Goal: Contribute content: Contribute content

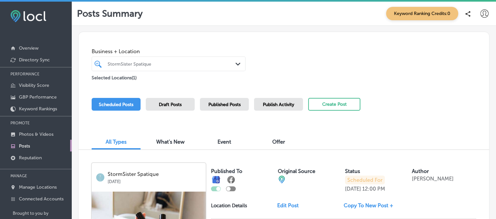
click at [481, 14] on icon at bounding box center [485, 13] width 8 height 8
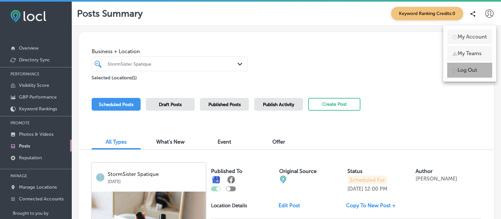
click at [465, 67] on p "Log Out" at bounding box center [468, 70] width 20 height 8
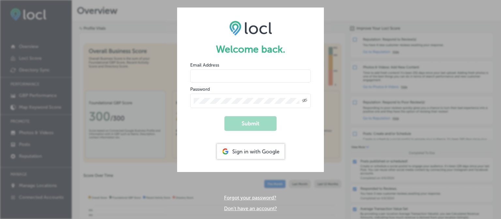
click at [211, 80] on input "email" at bounding box center [250, 76] width 121 height 13
type input "marketing@scarboroughfairshop.com"
click at [247, 123] on button "Submit" at bounding box center [251, 123] width 52 height 15
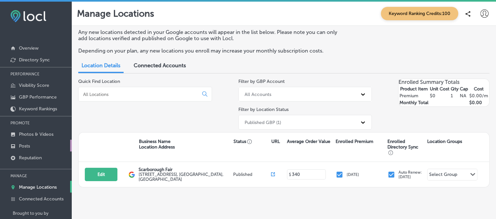
click at [25, 145] on p "Posts" at bounding box center [24, 146] width 11 height 6
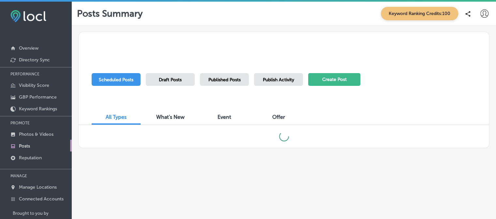
click at [328, 82] on button "Create Post" at bounding box center [334, 79] width 52 height 13
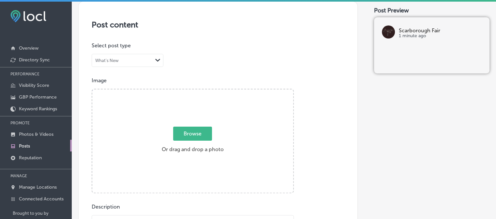
scroll to position [128, 0]
click at [197, 131] on span "Browse" at bounding box center [192, 132] width 39 height 14
click at [197, 90] on input "Browse Or drag and drop a photo" at bounding box center [192, 89] width 201 height 2
type input "C:\fakepath\Love-Art-Necklace-by-Jianhui.jpeg"
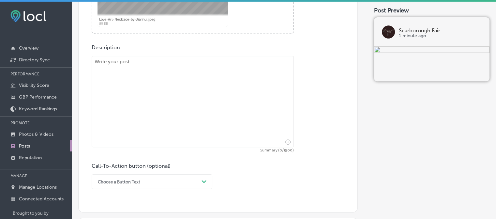
scroll to position [286, 0]
click at [131, 67] on textarea at bounding box center [193, 100] width 202 height 91
paste textarea "Thou Comest Autumn 🍂🍁 https://us3.forward-to-friend.com/forward/preview?u=7d700…"
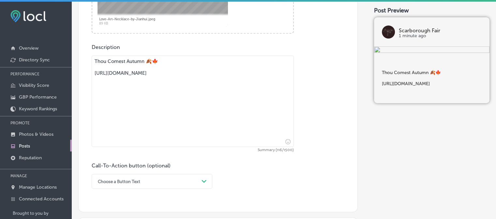
scroll to position [341, 0]
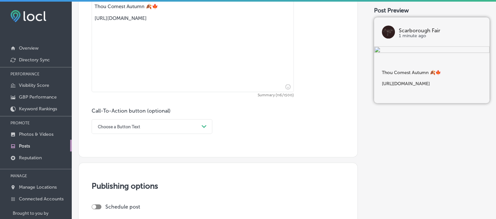
click at [203, 134] on div "Choose a Button Text Path Created with Sketch." at bounding box center [152, 126] width 121 height 15
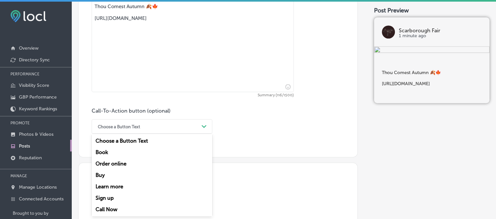
click at [111, 185] on div "Learn more" at bounding box center [152, 186] width 121 height 11
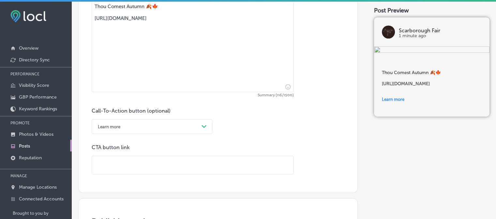
drag, startPoint x: 209, startPoint y: 24, endPoint x: 93, endPoint y: 20, distance: 116.6
click at [93, 20] on textarea "Thou Comest Autumn 🍂🍁 https://us3.forward-to-friend.com/forward/preview?u=7d700…" at bounding box center [193, 46] width 202 height 91
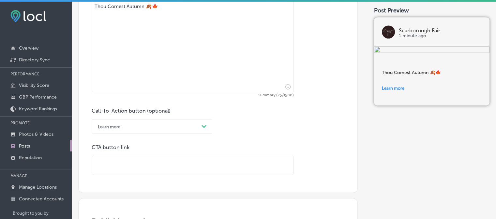
type textarea "Thou Comest Autumn 🍂🍁"
click at [103, 163] on input "text" at bounding box center [193, 165] width 202 height 18
paste input "https://us3.forward-to-friend.com/forward/preview?u=7d700dc26d5906f667776ee02&i…"
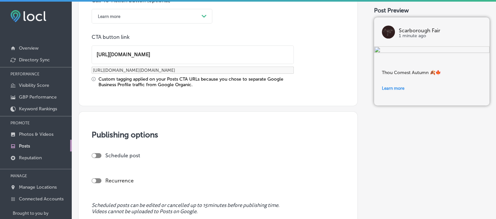
scroll to position [503, 0]
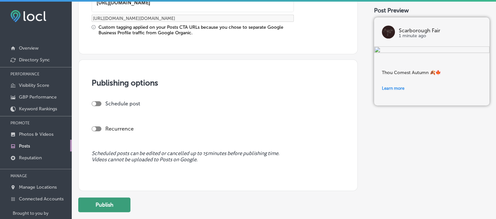
type input "https://us3.forward-to-friend.com/forward/preview?u=7d700dc26d5906f667776ee02&i…"
click at [114, 203] on button "Publish" at bounding box center [104, 204] width 52 height 15
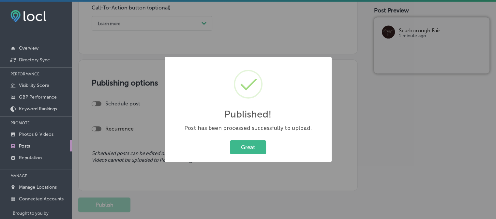
scroll to position [444, 0]
click at [261, 139] on div "Great Cancel" at bounding box center [248, 147] width 154 height 17
click at [252, 146] on button "Great" at bounding box center [248, 146] width 36 height 13
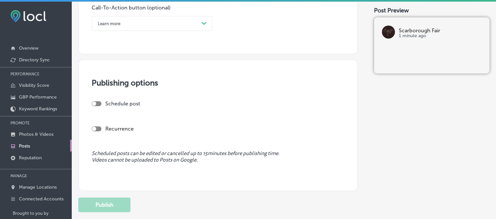
scroll to position [218, 0]
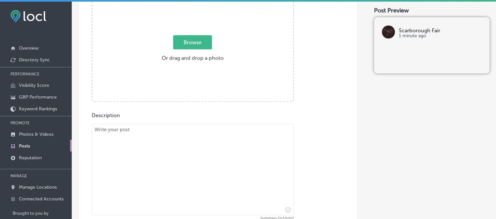
click at [193, 47] on span "Browse" at bounding box center [192, 42] width 39 height 14
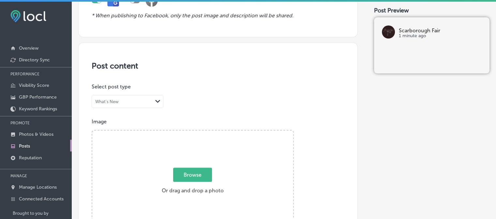
type input "C:\fakepath\Fern-Top-in-Fawn-by-Krista-Larson.jpg"
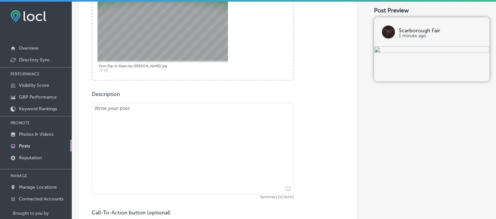
scroll to position [240, 0]
click at [159, 118] on textarea at bounding box center [193, 146] width 202 height 91
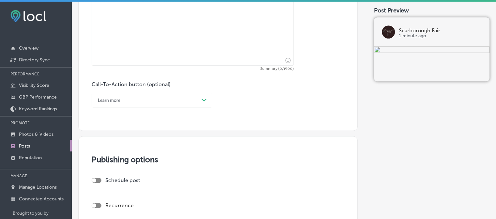
scroll to position [367, 0]
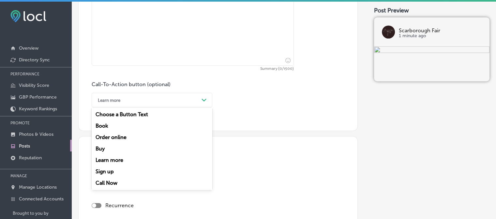
click at [172, 162] on div "Learn more" at bounding box center [152, 159] width 121 height 11
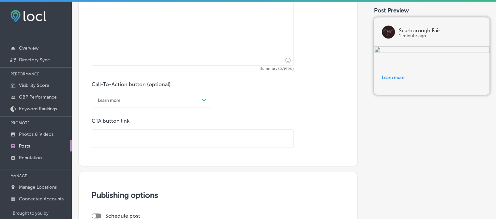
click at [164, 135] on input "text" at bounding box center [193, 139] width 202 height 18
paste input "https://us3.forward-to-friend.com/forward/preview?u=7d700dc26d5906f667776ee02&i…"
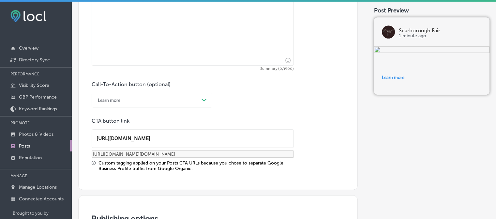
type input "https://us3.forward-to-friend.com/forward/preview?u=7d700dc26d5906f667776ee02&i…"
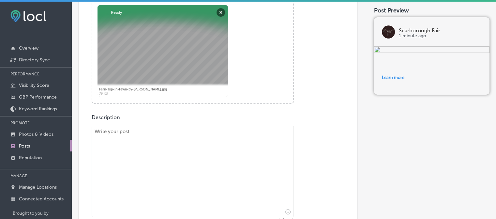
scroll to position [211, 0]
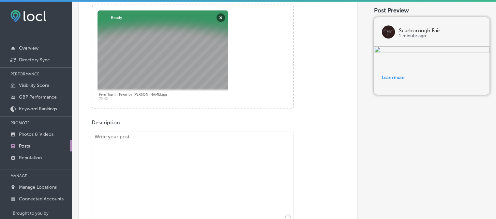
click at [137, 138] on textarea at bounding box center [193, 176] width 202 height 91
paste textarea "Deep, Warm Hues of Autumn"
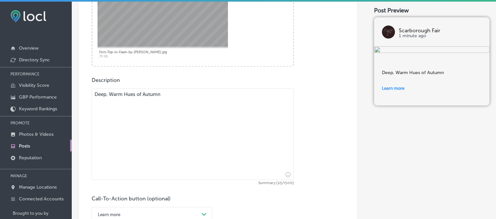
scroll to position [253, 0]
type textarea "Deep, Warm Hues of Autumn"
click at [286, 176] on icon "Insert emoji" at bounding box center [288, 175] width 5 height 5
click at [251, 201] on input "Search" at bounding box center [250, 202] width 84 height 10
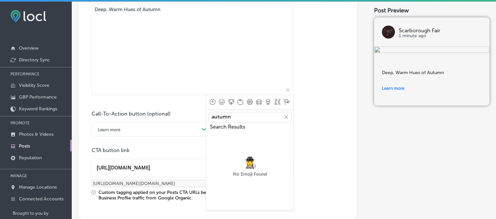
scroll to position [344, 0]
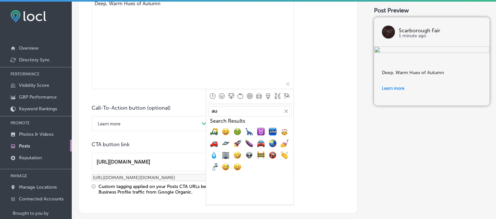
type input "a"
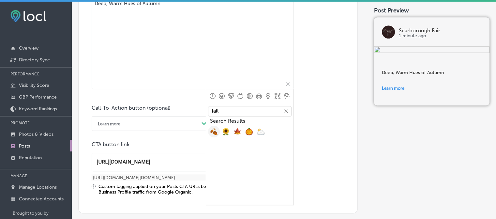
type input "fall"
click at [212, 135] on button "🍂, fallen_leaf" at bounding box center [214, 132] width 12 height 12
click at [235, 133] on span "🍁, maple_leaf" at bounding box center [238, 132] width 8 height 8
type textarea "Deep, Warm Hues of Autumn🍂🍁"
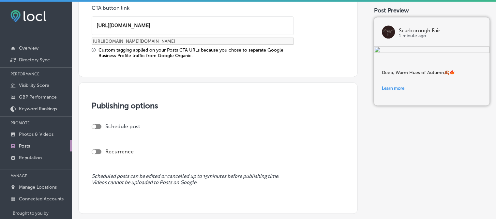
scroll to position [503, 0]
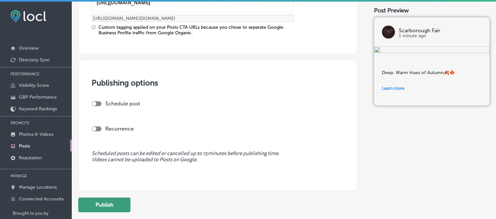
click at [101, 204] on button "Publish" at bounding box center [104, 204] width 52 height 15
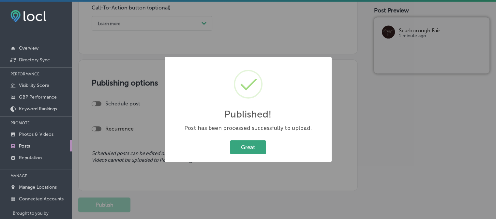
click at [248, 150] on button "Great" at bounding box center [248, 146] width 36 height 13
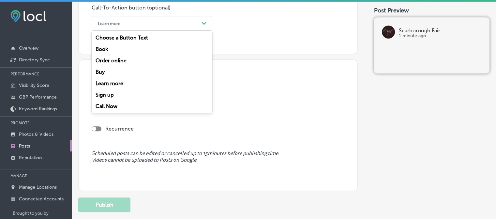
click at [206, 25] on div "Path Created with Sketch." at bounding box center [204, 23] width 10 height 10
click at [119, 85] on div "Learn more" at bounding box center [152, 83] width 121 height 11
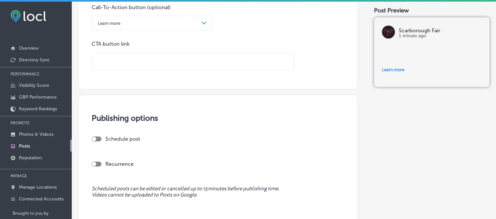
click at [113, 63] on input "text" at bounding box center [193, 62] width 202 height 18
paste input "https://us3.forward-to-friend.com/forward/preview?u=7d700dc26d5906f667776ee02&i…"
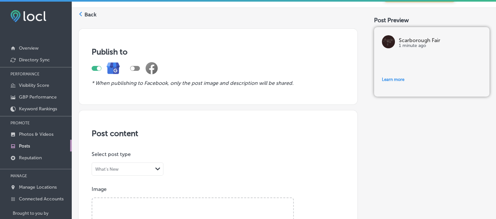
scroll to position [0, 0]
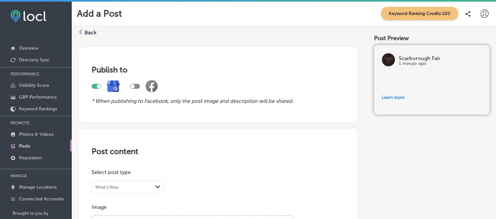
type input "https://us3.forward-to-friend.com/forward/preview?u=7d700dc26d5906f667776ee02&i…"
click at [84, 32] on div "Back" at bounding box center [87, 35] width 18 height 12
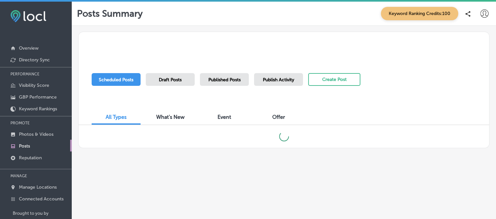
click at [178, 81] on span "Draft Posts" at bounding box center [170, 80] width 23 height 6
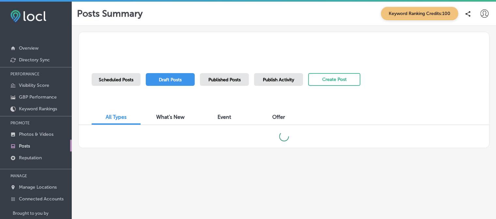
click at [120, 81] on span "Scheduled Posts" at bounding box center [116, 80] width 35 height 6
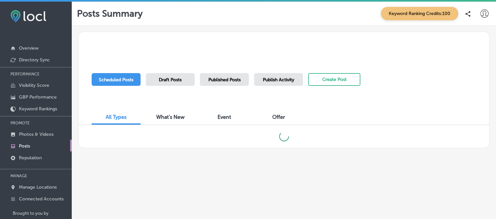
click at [273, 78] on span "Publish Activity" at bounding box center [278, 80] width 31 height 6
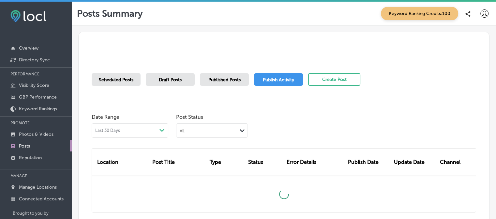
scroll to position [13, 0]
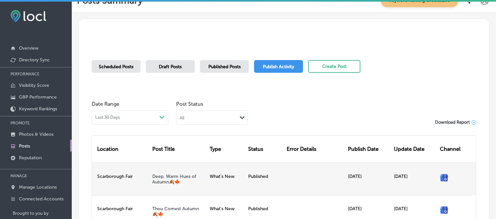
click at [270, 173] on div "Published" at bounding box center [265, 179] width 39 height 32
click at [174, 178] on link "Deep, Warm Hues of Autumn🍂🍁" at bounding box center [174, 179] width 44 height 11
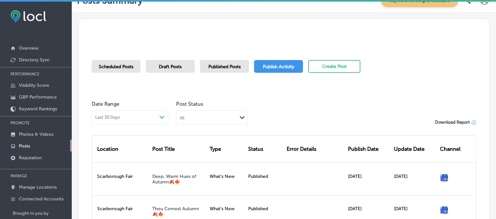
scroll to position [0, 0]
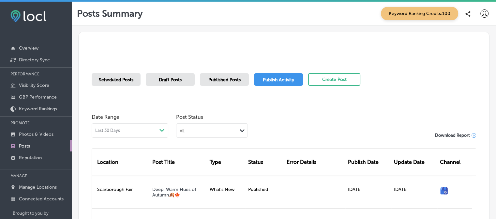
click at [340, 81] on button "Create Post" at bounding box center [334, 79] width 52 height 13
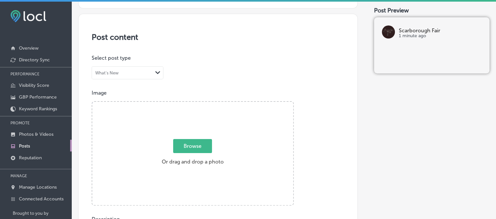
scroll to position [115, 0]
click at [185, 150] on span "Browse" at bounding box center [192, 145] width 39 height 14
click at [185, 103] on input "Browse Or drag and drop a photo" at bounding box center [192, 102] width 201 height 2
type input "C:\fakepath\11951680-3c99-7ce0-300d-f6d7297ed907.png"
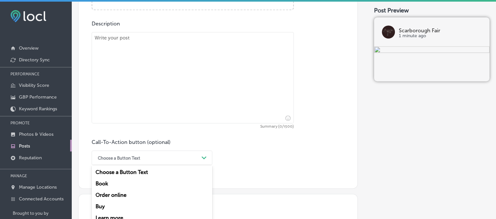
scroll to position [341, 0]
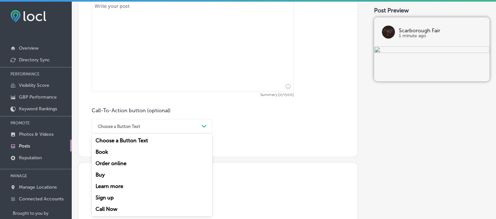
click at [208, 133] on div "option Order online focused, 3 of 7. 7 results available. Use Up and Down to ch…" at bounding box center [152, 126] width 121 height 15
click at [116, 183] on div "Learn more" at bounding box center [152, 185] width 121 height 11
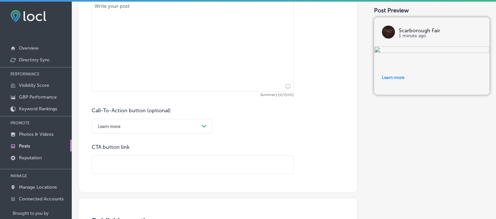
click at [110, 166] on input "text" at bounding box center [193, 165] width 202 height 18
paste input "https://us3.forward-to-friend.com/forward/preview?u=7d700dc26d5906f667776ee02&i…"
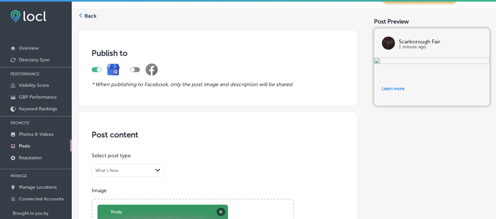
scroll to position [14, 0]
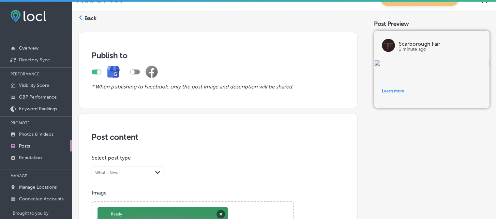
type input "https://us3.forward-to-friend.com/forward/preview?u=7d700dc26d5906f667776ee02&i…"
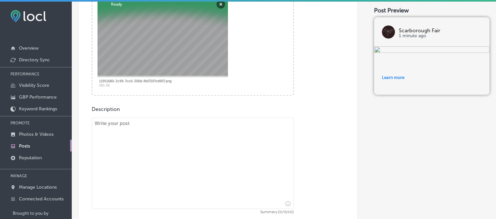
scroll to position [227, 0]
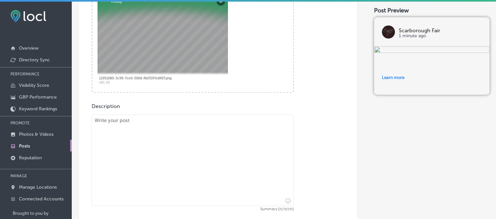
click at [119, 124] on textarea at bounding box center [193, 160] width 202 height 91
paste textarea "All the treats that Autumn brings!"
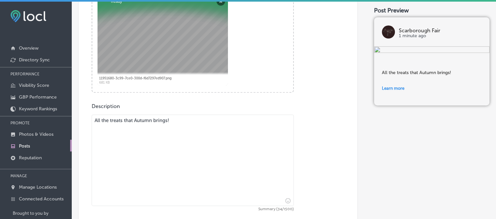
type textarea "All the treats that Autumn brings!"
click at [286, 200] on icon "Insert emoji" at bounding box center [288, 200] width 5 height 5
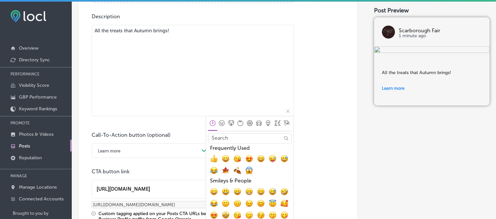
scroll to position [320, 0]
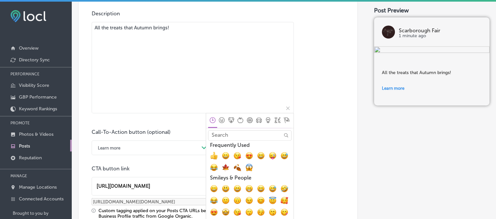
click at [224, 136] on input "Search" at bounding box center [250, 135] width 84 height 10
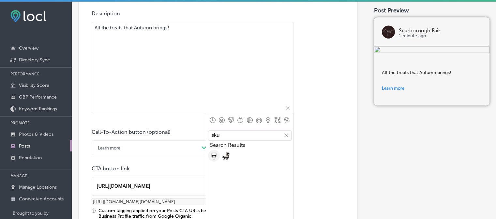
type input "sku"
click at [214, 156] on span "💀, skull" at bounding box center [214, 156] width 8 height 8
type textarea "All the treats that Autumn brings!💀"
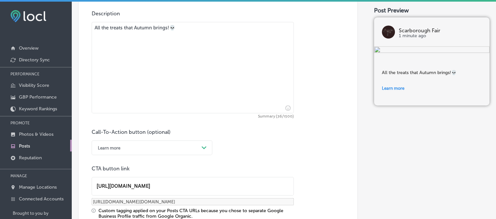
click at [206, 95] on textarea "All the treats that Autumn brings!💀" at bounding box center [193, 67] width 202 height 91
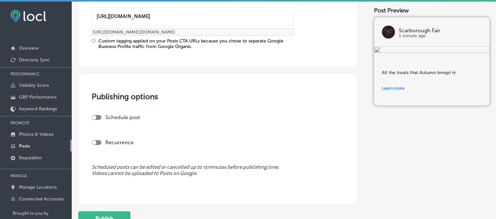
scroll to position [503, 0]
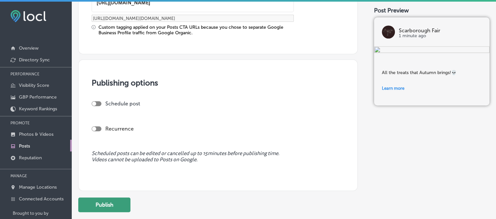
click at [106, 204] on button "Publish" at bounding box center [104, 204] width 52 height 15
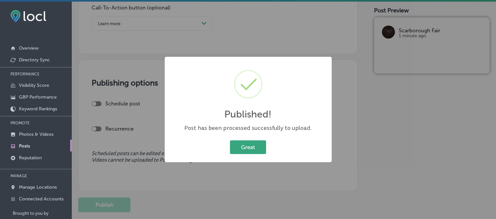
click at [253, 148] on button "Great" at bounding box center [248, 146] width 36 height 13
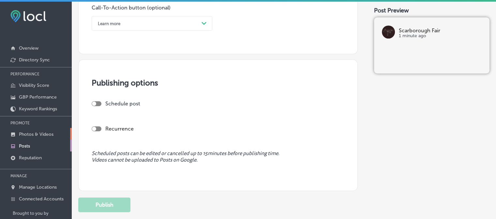
click at [35, 133] on p "Photos & Videos" at bounding box center [36, 135] width 35 height 6
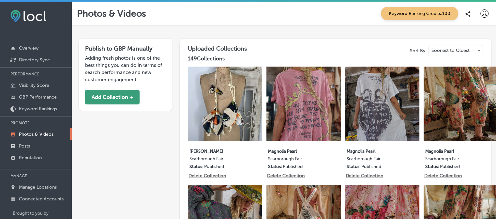
click at [117, 98] on button "Add Collection +" at bounding box center [112, 97] width 54 height 15
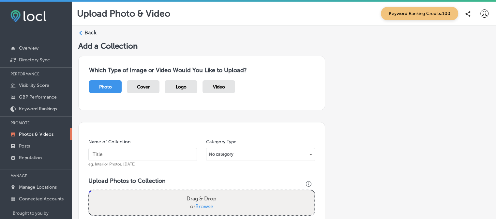
click at [152, 154] on input "text" at bounding box center [142, 154] width 109 height 13
click at [95, 153] on input "scarborough Fair" at bounding box center [142, 154] width 109 height 13
type input "Scarborough Fair"
click at [308, 152] on div "No category" at bounding box center [261, 154] width 108 height 10
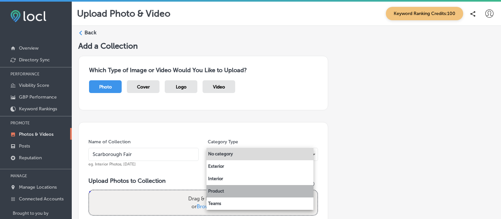
click at [223, 191] on li "Product" at bounding box center [260, 191] width 107 height 12
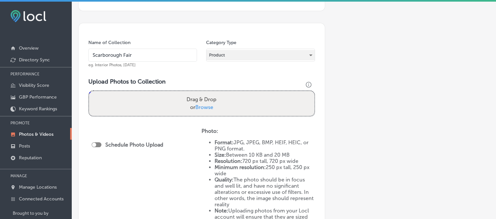
scroll to position [109, 0]
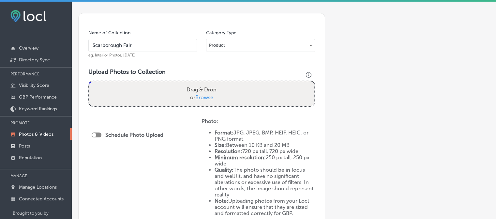
click at [206, 97] on span "Browse" at bounding box center [204, 97] width 18 height 6
click at [206, 83] on input "Drag & Drop or Browse" at bounding box center [201, 82] width 225 height 2
type input "C:\fakepath\11951680-3c99-7ce0-300d-f6d7297ed907.png"
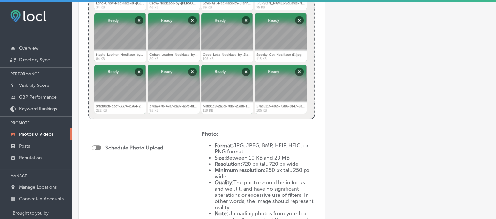
scroll to position [424, 0]
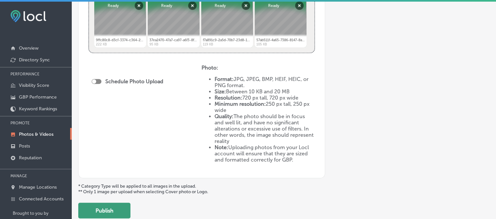
click at [112, 209] on button "Publish" at bounding box center [104, 211] width 52 height 16
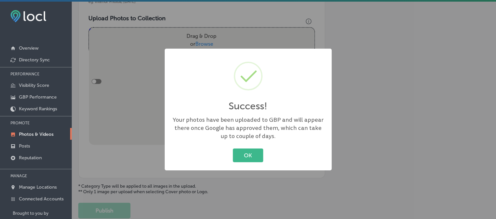
scroll to position [163, 0]
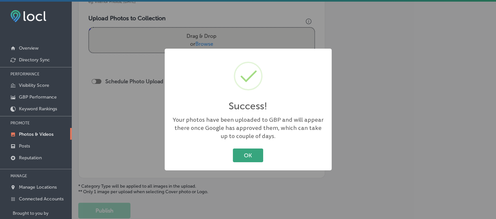
click at [240, 154] on button "OK" at bounding box center [248, 154] width 30 height 13
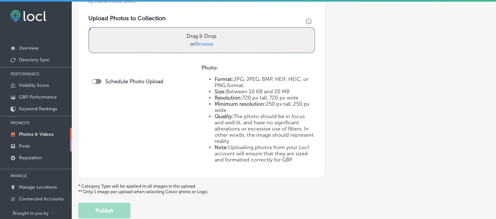
click at [30, 146] on link "Posts" at bounding box center [36, 146] width 72 height 12
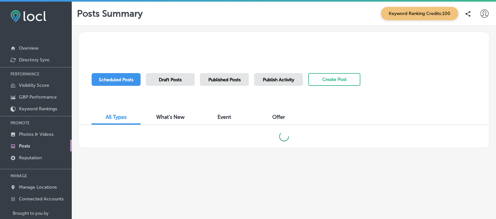
click at [180, 76] on div "Draft Posts" at bounding box center [170, 79] width 49 height 13
click at [178, 78] on span "Draft Posts" at bounding box center [170, 80] width 23 height 6
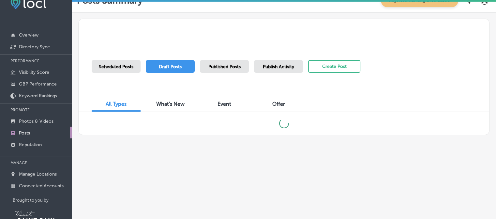
scroll to position [41, 0]
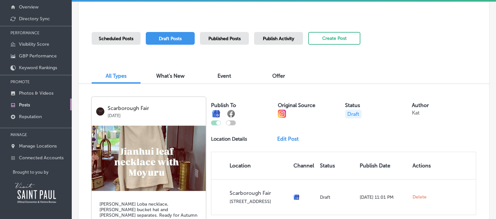
click at [291, 141] on link "Edit Post" at bounding box center [290, 139] width 27 height 6
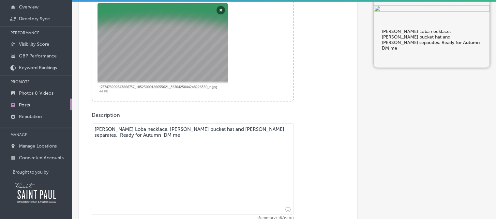
scroll to position [178, 0]
click at [157, 137] on textarea "[PERSON_NAME] Loba necklace, [PERSON_NAME] bucket hat and [PERSON_NAME] separat…" at bounding box center [193, 169] width 202 height 91
type textarea "[PERSON_NAME] Loba necklace, [PERSON_NAME] bucket hat and [PERSON_NAME] separat…"
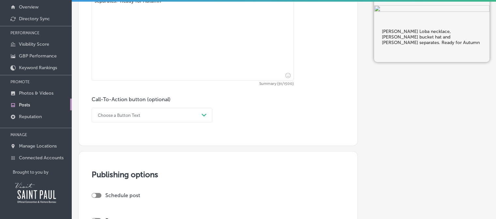
scroll to position [314, 0]
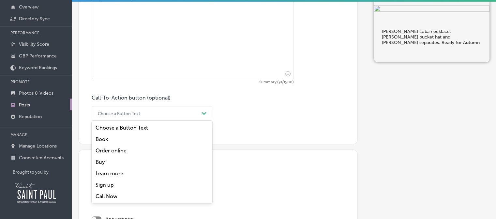
click at [206, 115] on div "Path Created with Sketch." at bounding box center [204, 113] width 5 height 5
click at [128, 150] on div "Order online" at bounding box center [152, 150] width 121 height 11
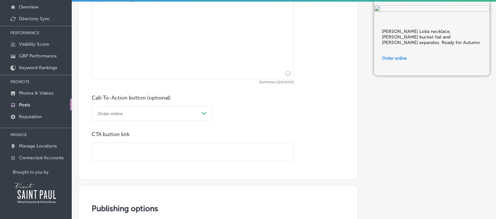
click at [128, 150] on input "text" at bounding box center [193, 152] width 202 height 18
paste input "[URL][DOMAIN_NAME]"
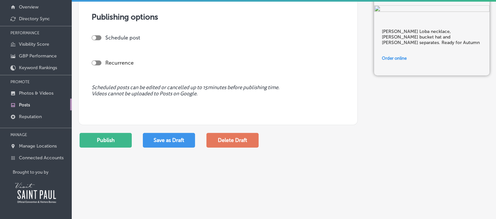
scroll to position [530, 0]
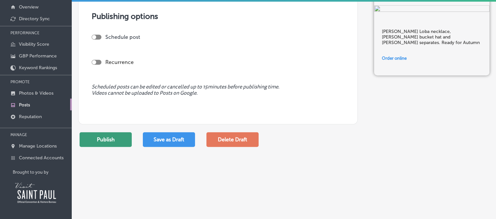
type input "[URL][DOMAIN_NAME]"
click at [119, 139] on button "Publish" at bounding box center [106, 139] width 52 height 15
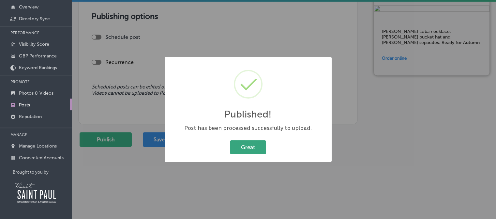
click at [250, 150] on button "Great" at bounding box center [248, 146] width 36 height 13
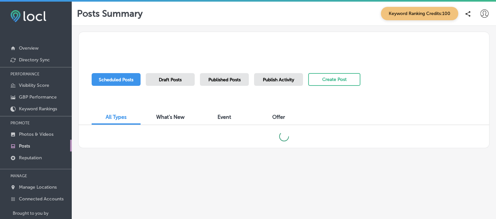
click at [168, 82] on span "Draft Posts" at bounding box center [170, 80] width 23 height 6
